Goal: Information Seeking & Learning: Learn about a topic

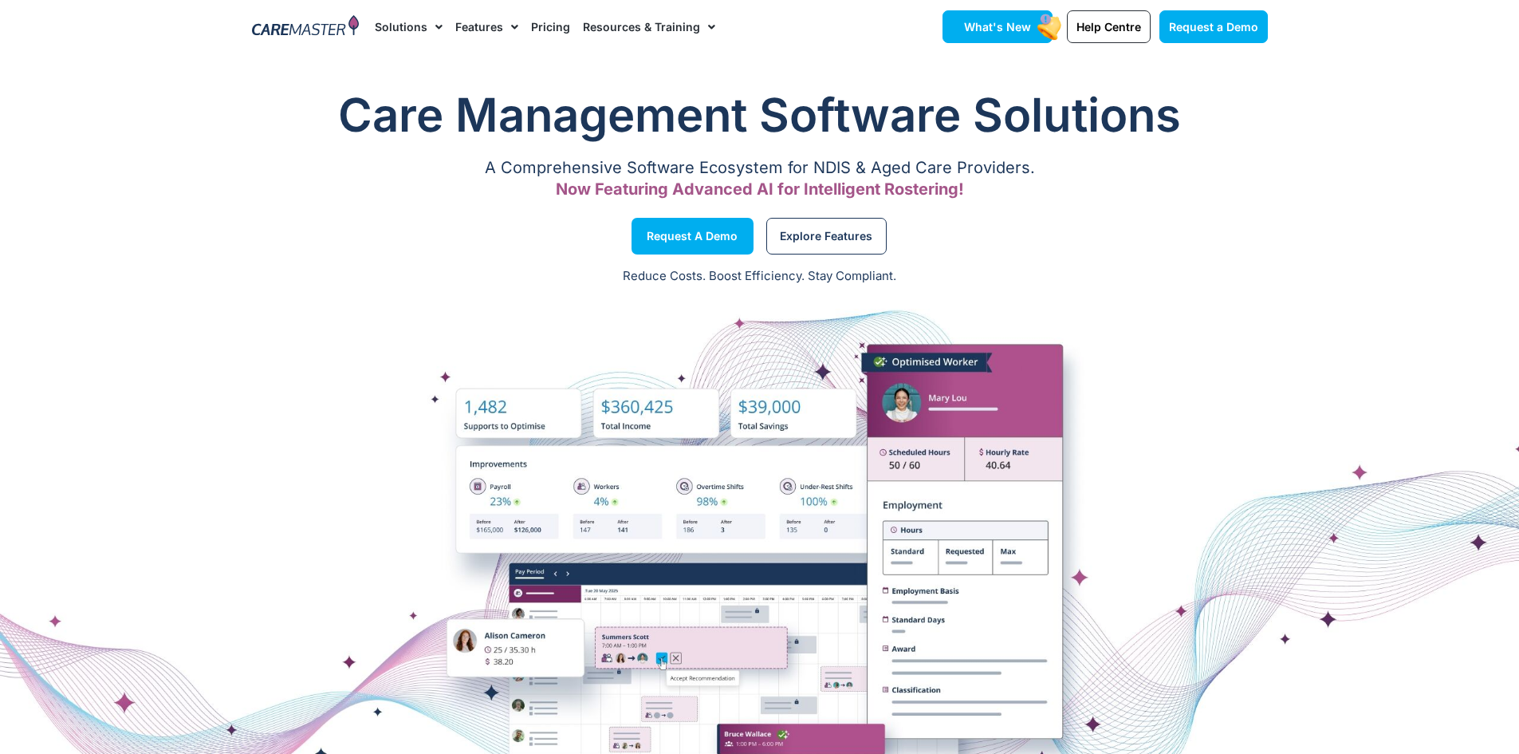
click at [979, 25] on span "What's New" at bounding box center [997, 27] width 67 height 14
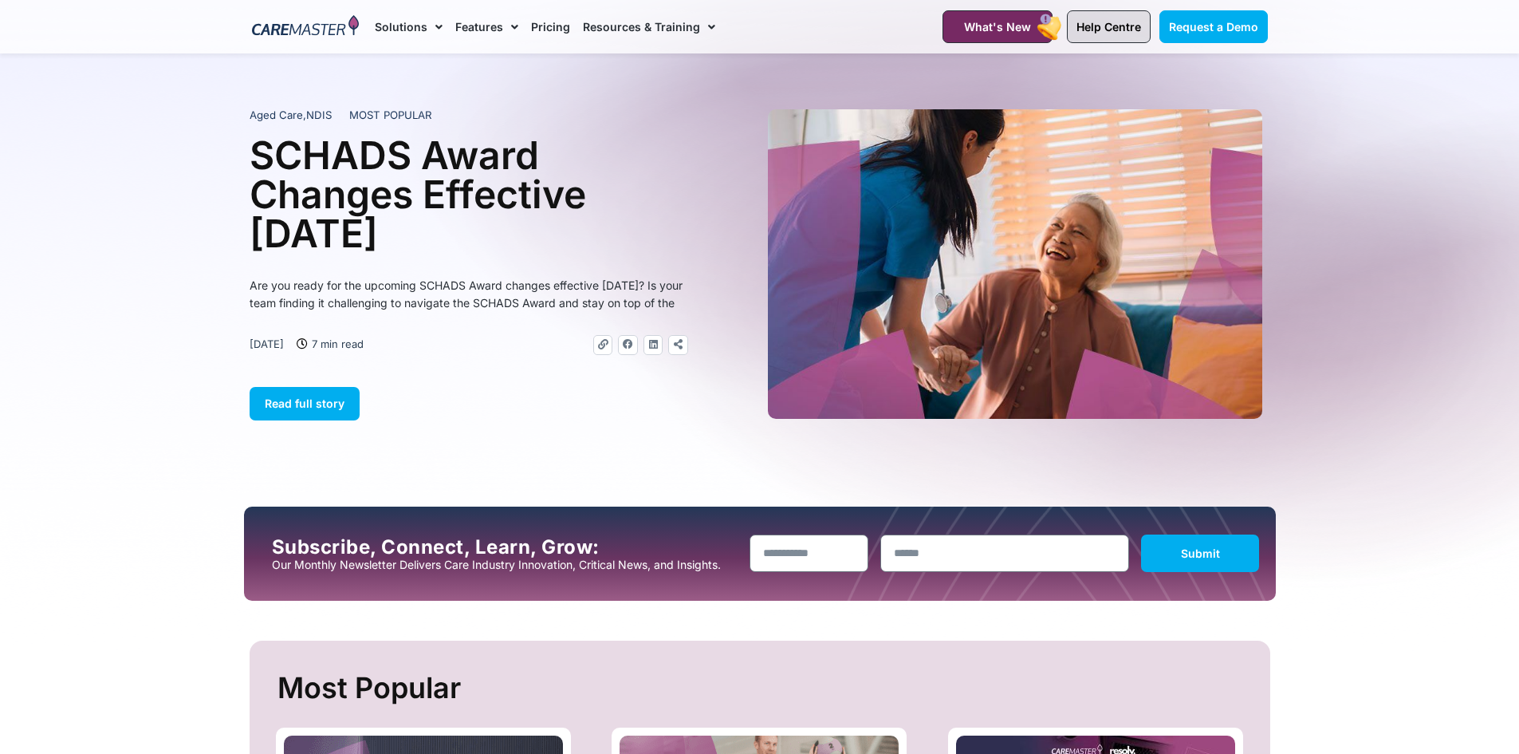
click at [1132, 24] on span "Help Centre" at bounding box center [1108, 27] width 65 height 14
